Goal: Task Accomplishment & Management: Complete application form

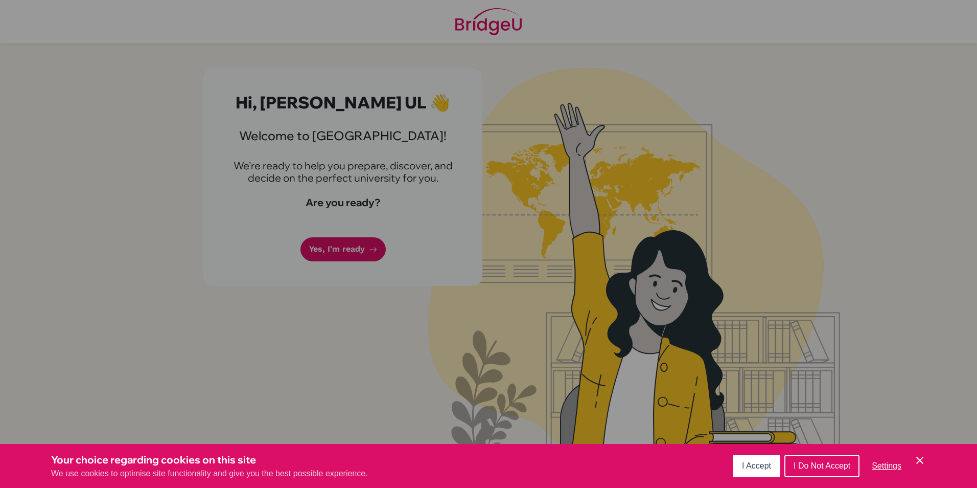
click at [761, 466] on span "I Accept" at bounding box center [756, 465] width 29 height 9
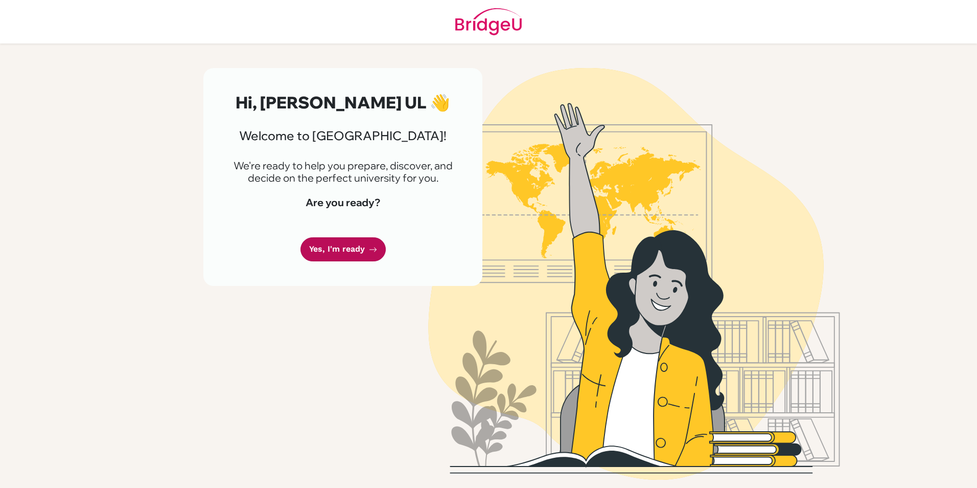
click at [360, 252] on link "Yes, I'm ready" at bounding box center [343, 249] width 85 height 24
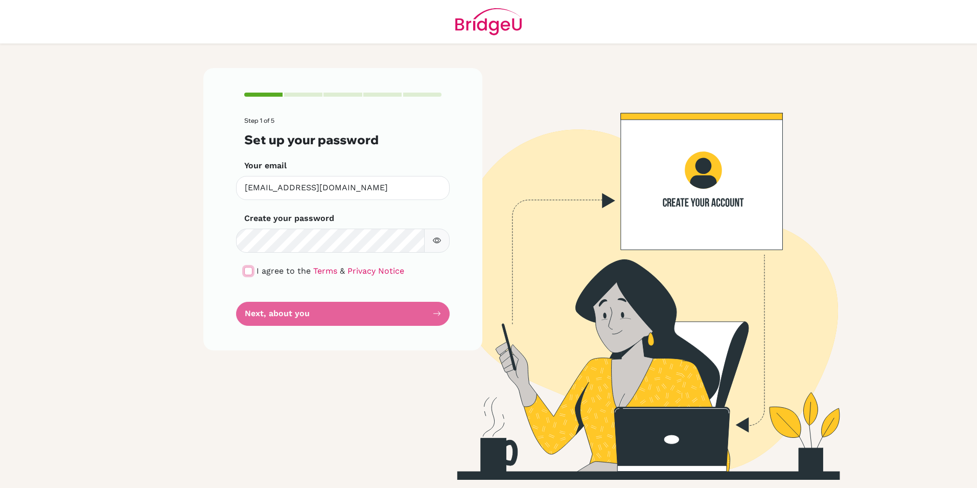
click at [250, 269] on input "checkbox" at bounding box center [248, 271] width 8 height 8
checkbox input "true"
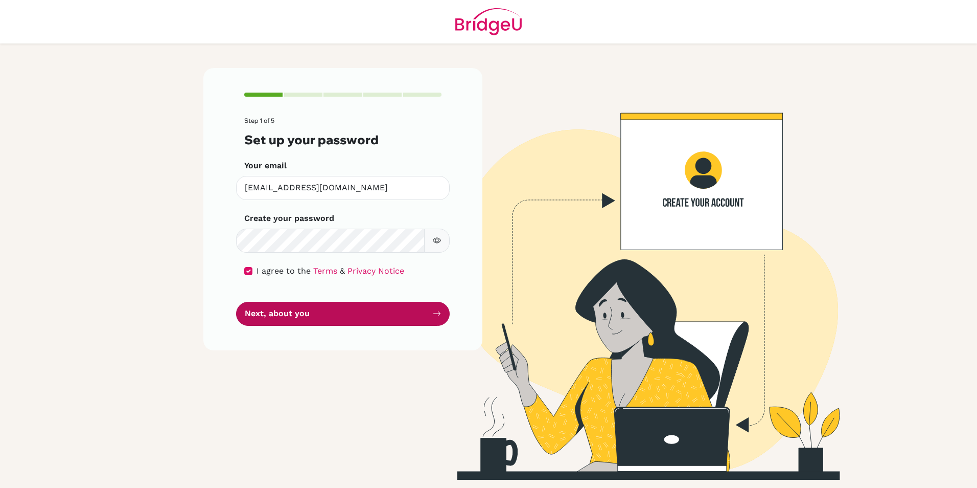
click at [299, 315] on button "Next, about you" at bounding box center [343, 314] width 214 height 24
